Goal: Task Accomplishment & Management: Manage account settings

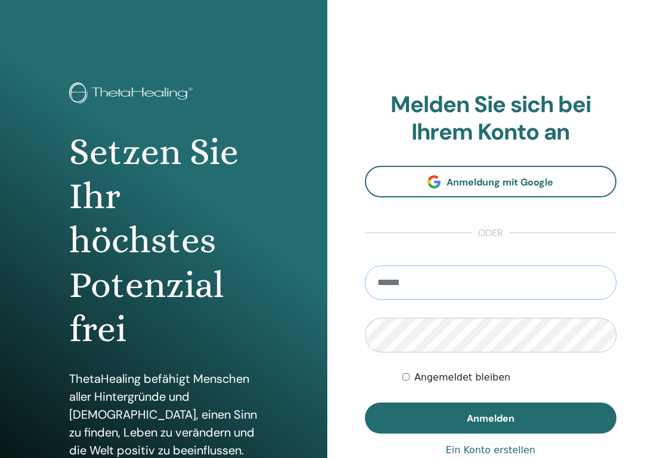
type input "**********"
click at [490, 418] on button "Anmelden" at bounding box center [491, 418] width 252 height 31
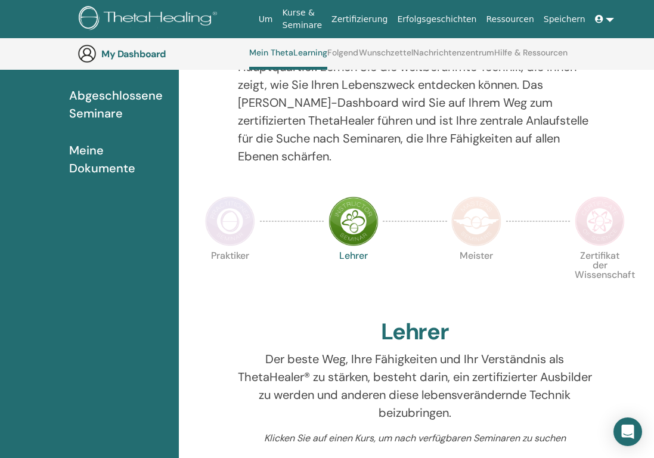
scroll to position [268, 0]
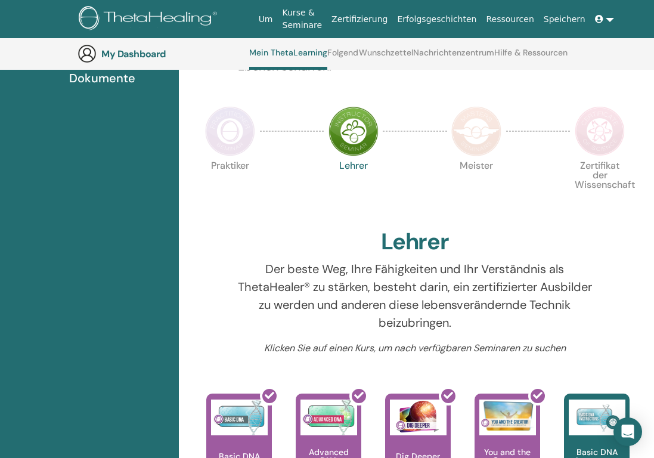
click at [228, 135] on img at bounding box center [230, 131] width 50 height 50
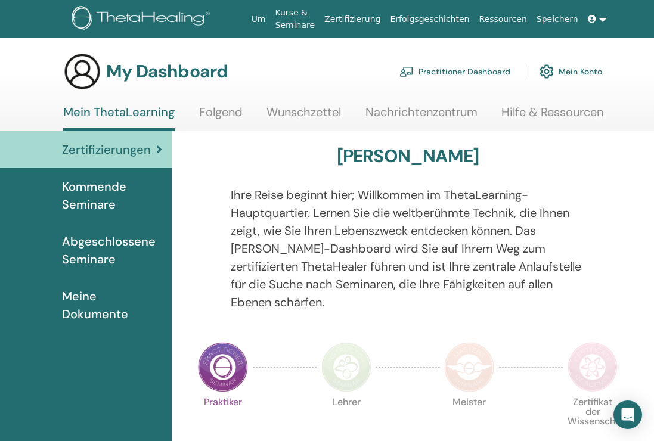
scroll to position [0, 7]
click at [448, 69] on link "Practitioner Dashboard" at bounding box center [455, 71] width 111 height 26
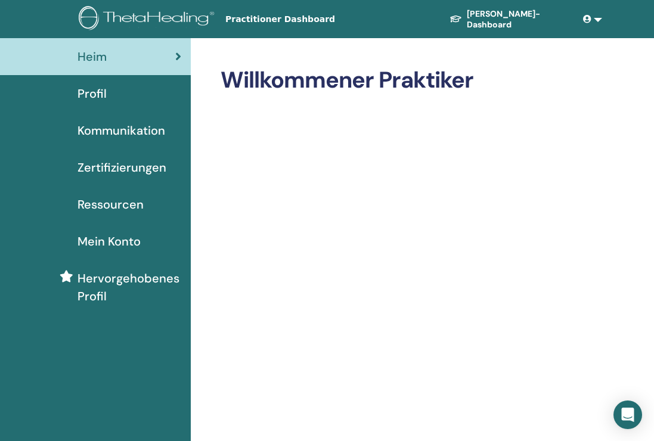
click at [81, 93] on span "Profil" at bounding box center [92, 94] width 29 height 18
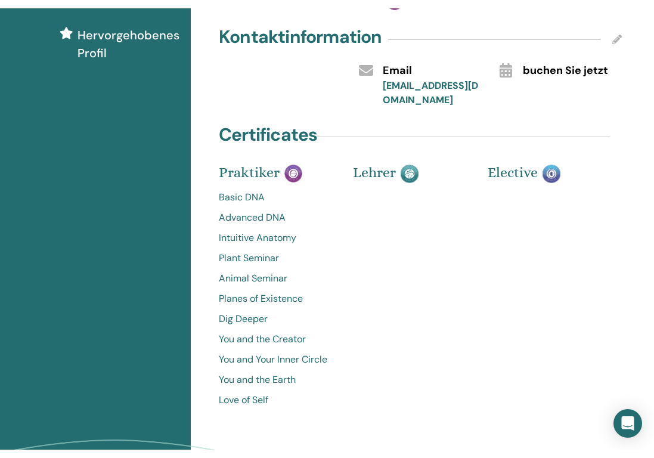
scroll to position [240, 0]
